Goal: Task Accomplishment & Management: Complete application form

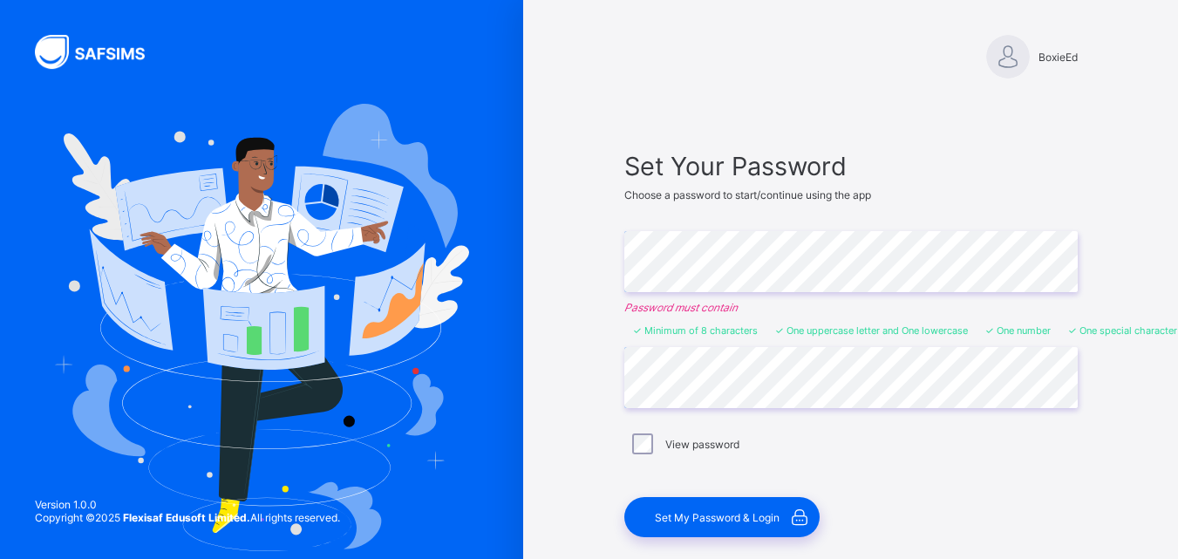
scroll to position [64, 0]
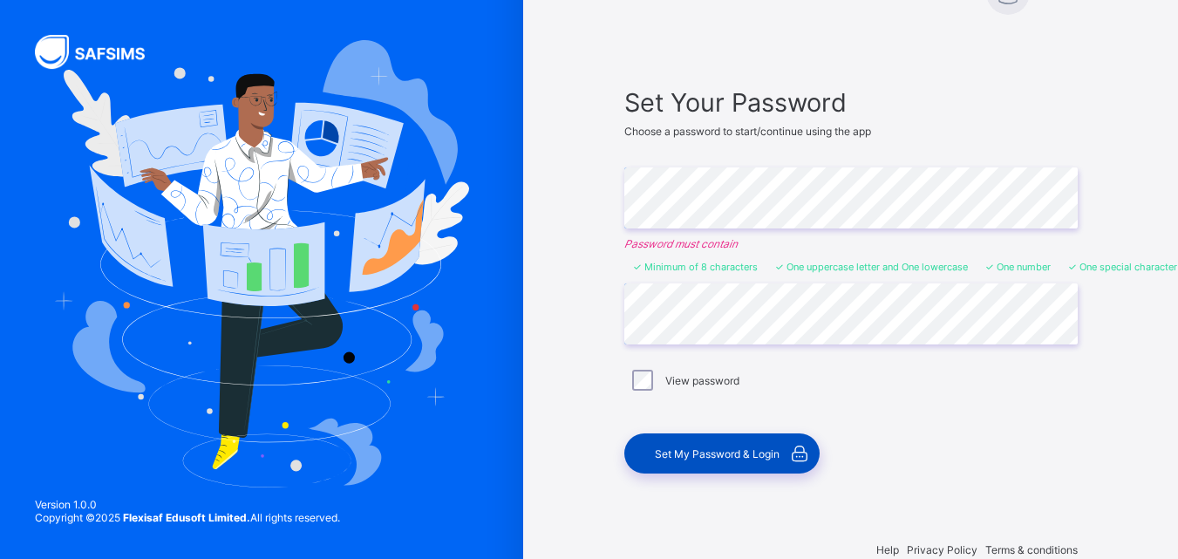
click at [752, 455] on span "Set My Password & Login" at bounding box center [717, 453] width 125 height 13
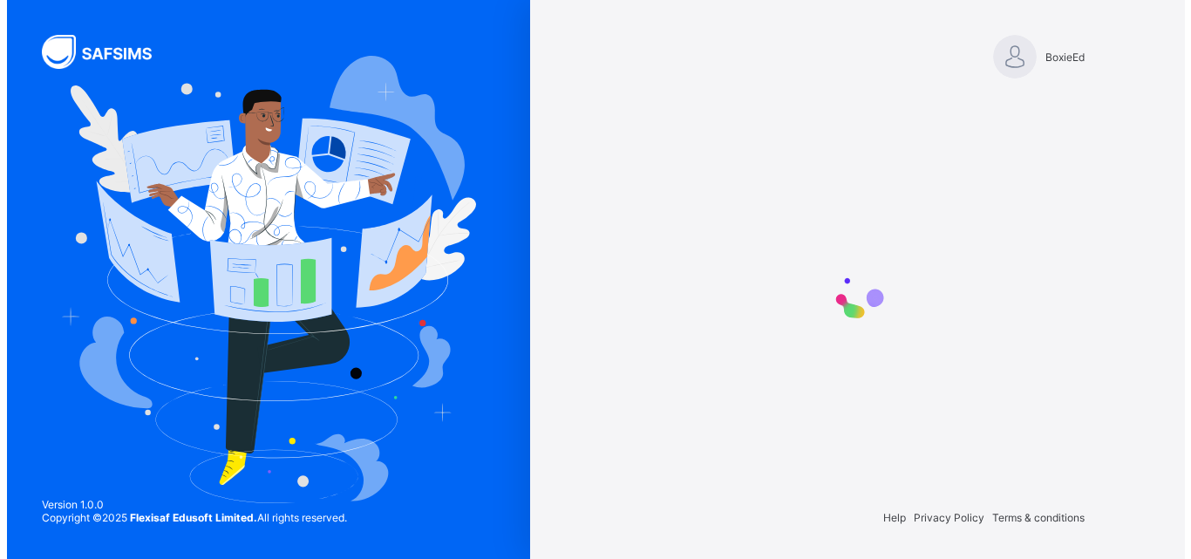
scroll to position [0, 0]
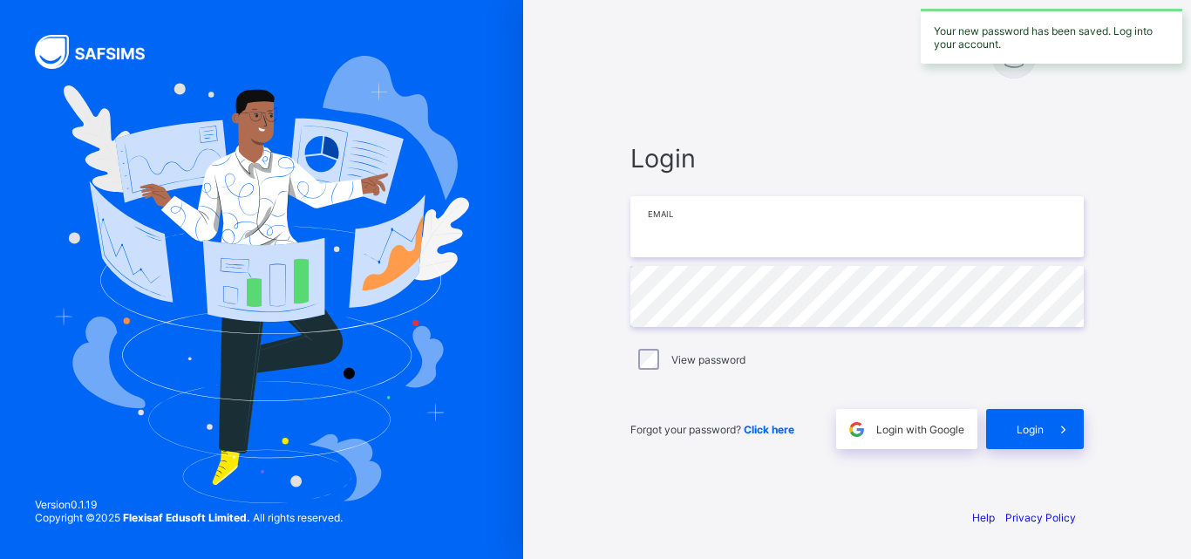
click at [747, 252] on input "email" at bounding box center [858, 226] width 454 height 61
drag, startPoint x: 618, startPoint y: 216, endPoint x: 727, endPoint y: 236, distance: 110.0
click at [727, 236] on div "Login Email Password View password Forgot your password? Click here Login with …" at bounding box center [857, 296] width 488 height 395
click at [727, 236] on input "email" at bounding box center [858, 226] width 454 height 61
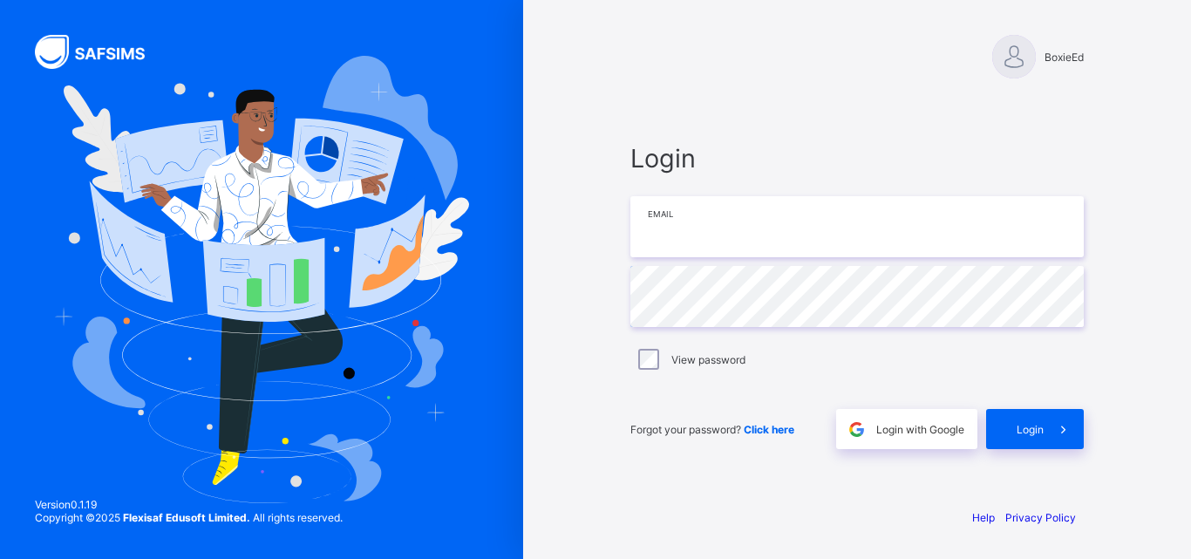
paste input "**********"
type input "**********"
click at [704, 353] on label "View password" at bounding box center [709, 359] width 74 height 13
click at [1053, 429] on span at bounding box center [1064, 429] width 40 height 40
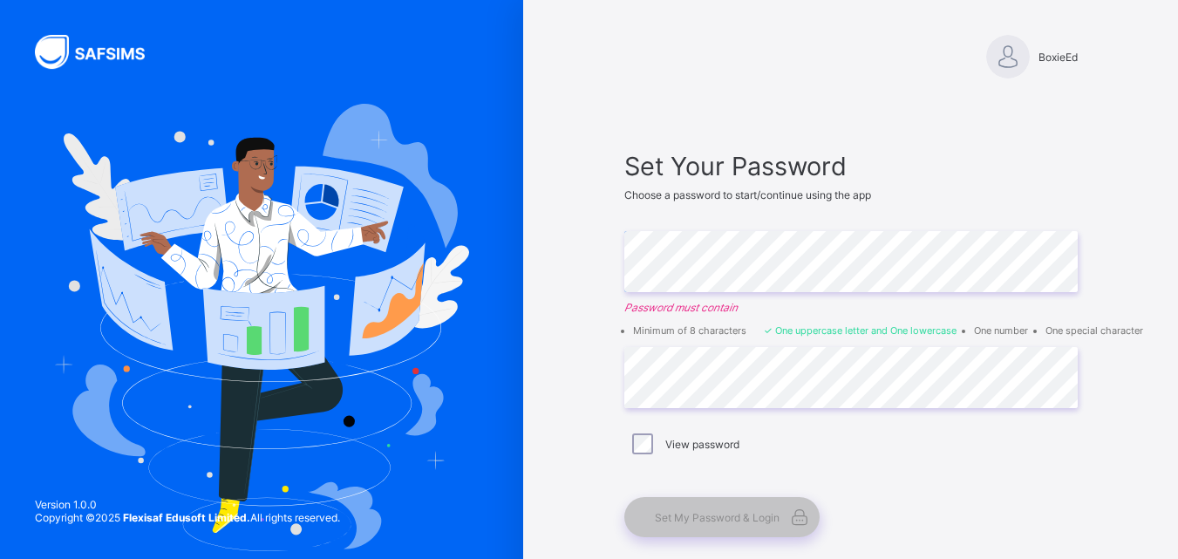
click at [1061, 61] on span "BoxieEd" at bounding box center [1058, 57] width 39 height 13
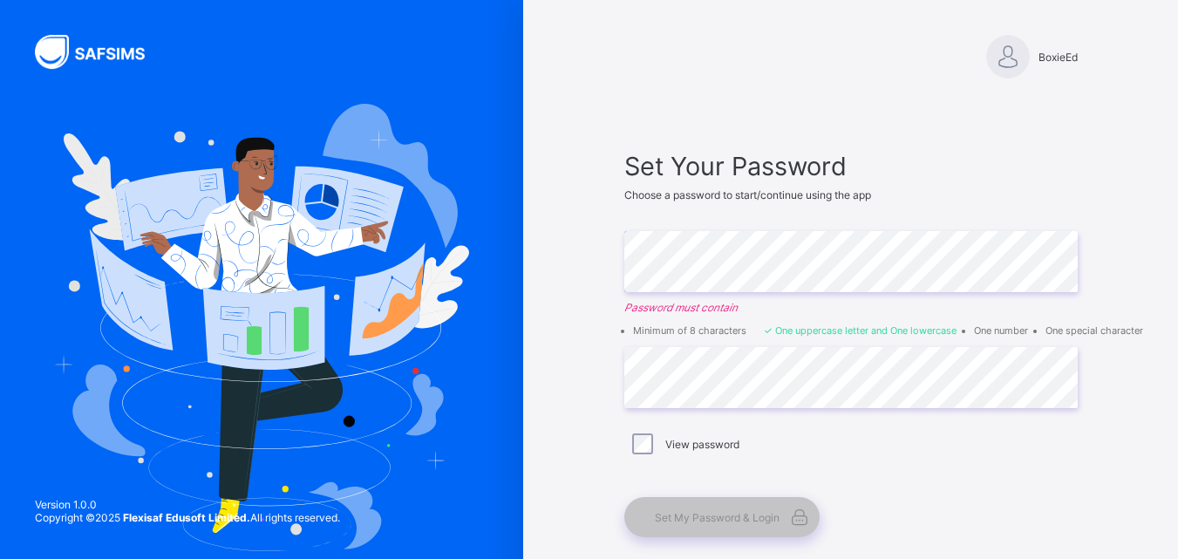
click at [780, 222] on div "Set Your Password Choose a password to start/continue using the app Enter Passw…" at bounding box center [852, 344] width 454 height 386
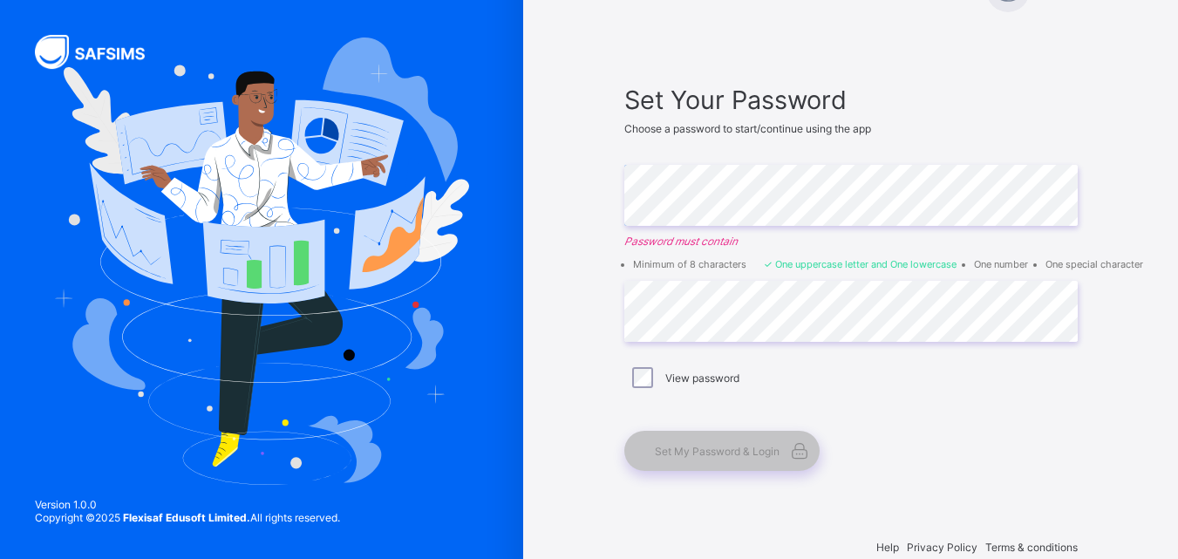
scroll to position [96, 0]
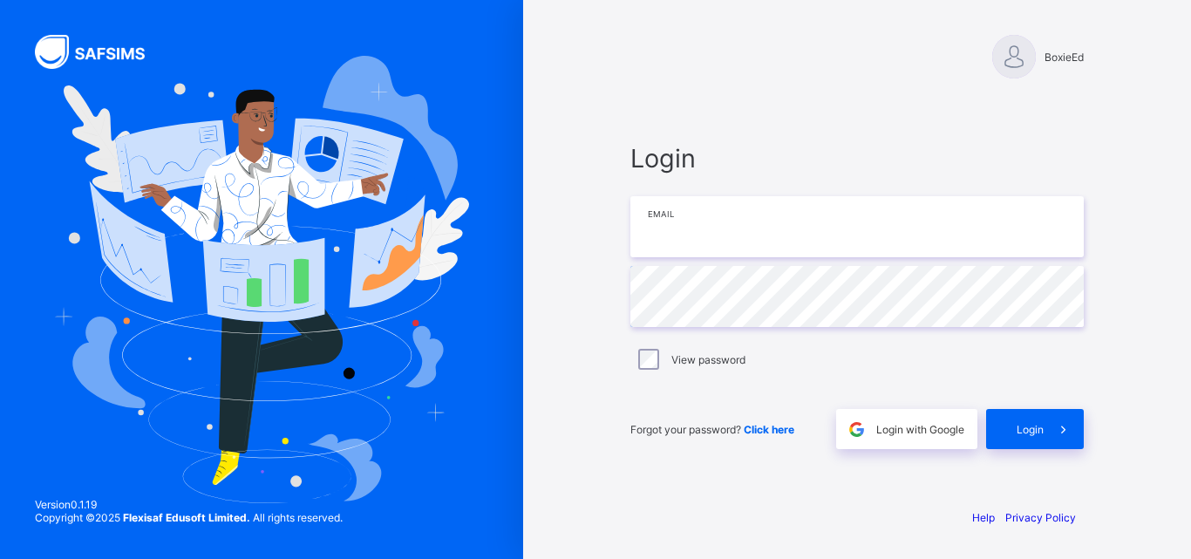
click at [659, 201] on input "email" at bounding box center [858, 226] width 454 height 61
click at [936, 414] on div "Login with Google" at bounding box center [906, 429] width 141 height 40
